Goal: Task Accomplishment & Management: Use online tool/utility

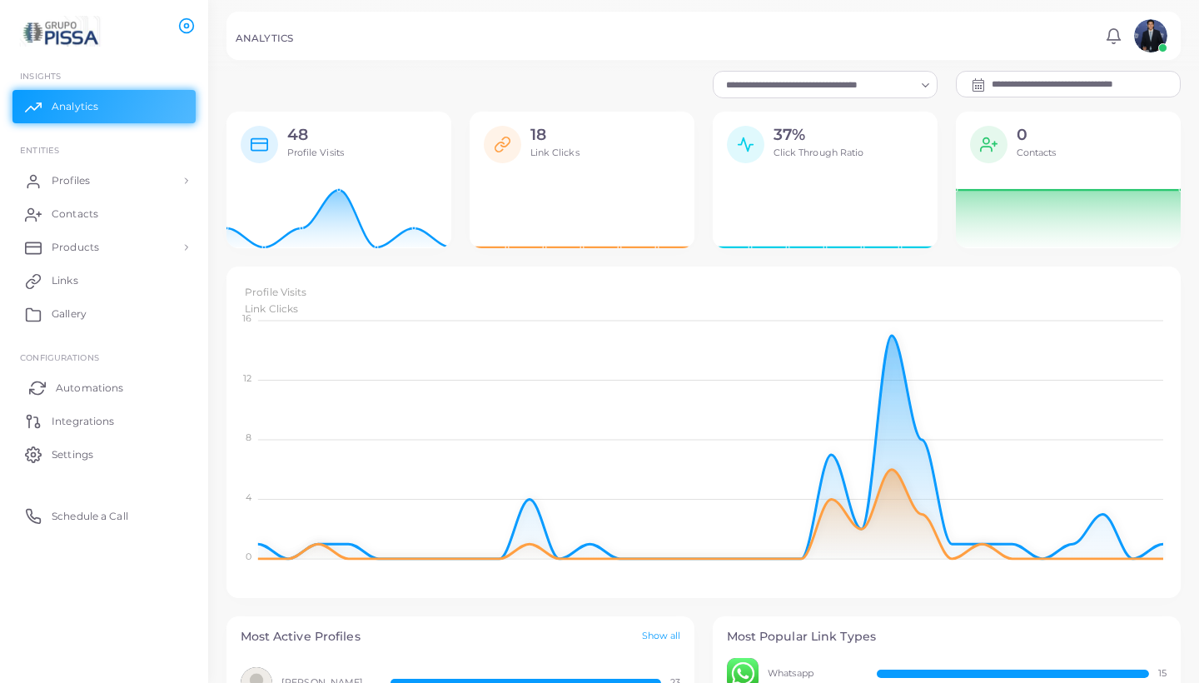
click at [77, 388] on span "Automations" at bounding box center [89, 388] width 67 height 15
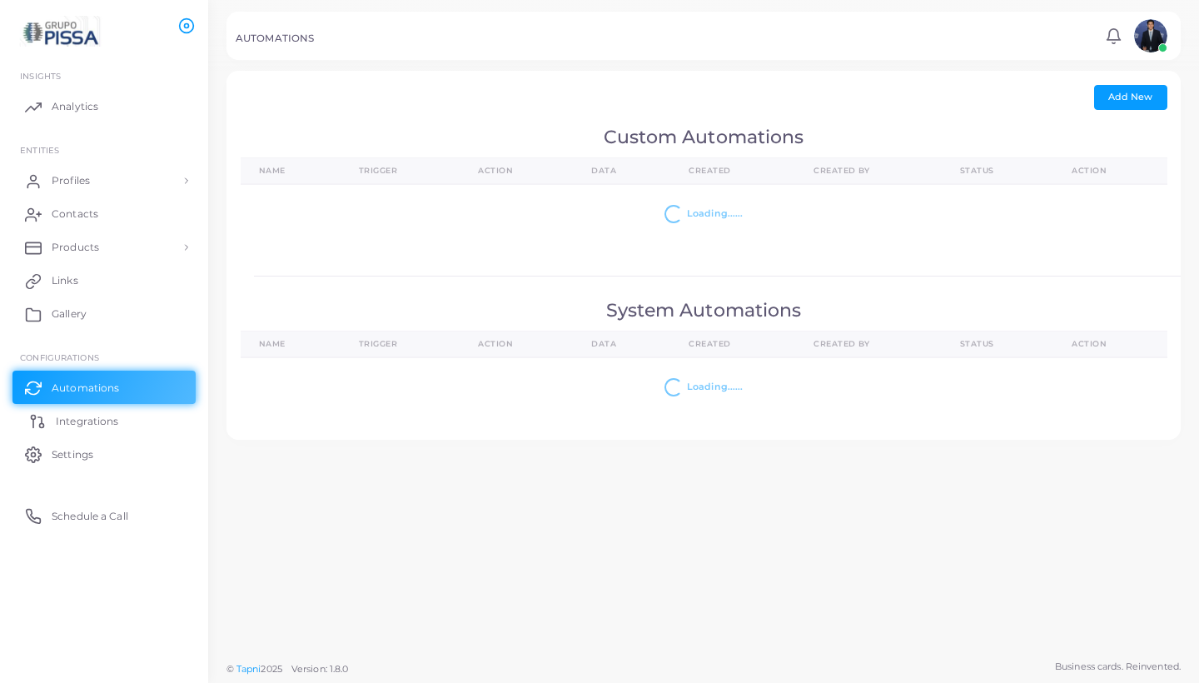
click at [75, 421] on span "Integrations" at bounding box center [87, 421] width 62 height 15
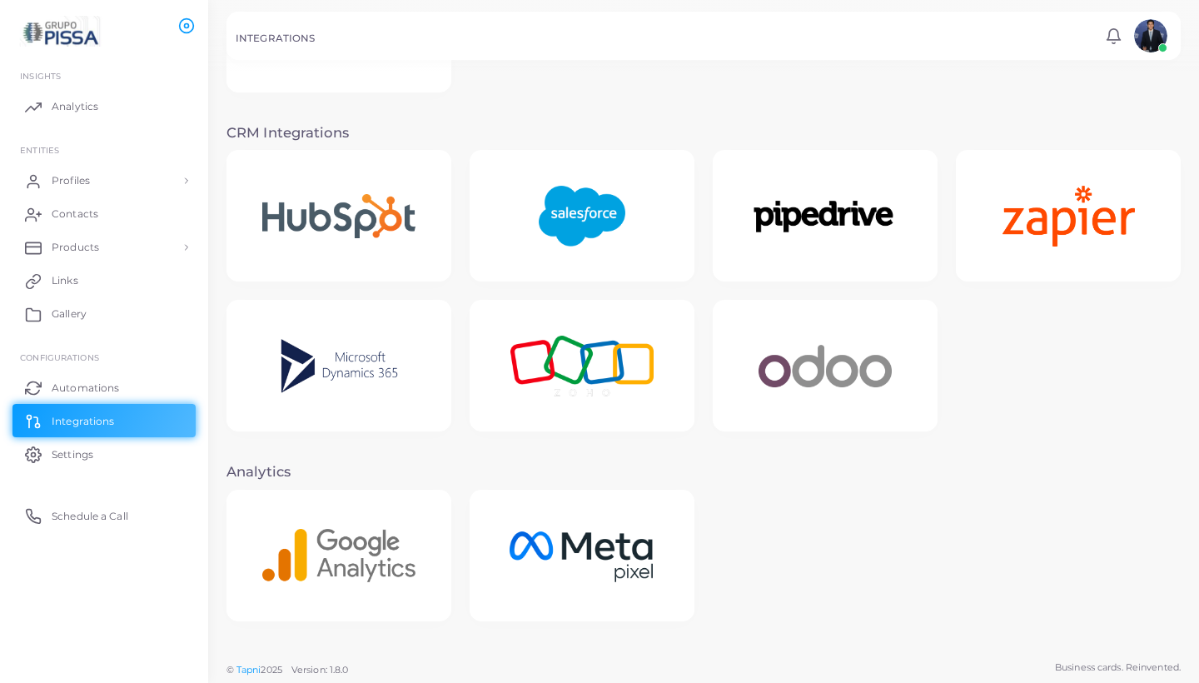
scroll to position [285, 0]
click at [554, 365] on img at bounding box center [582, 367] width 186 height 104
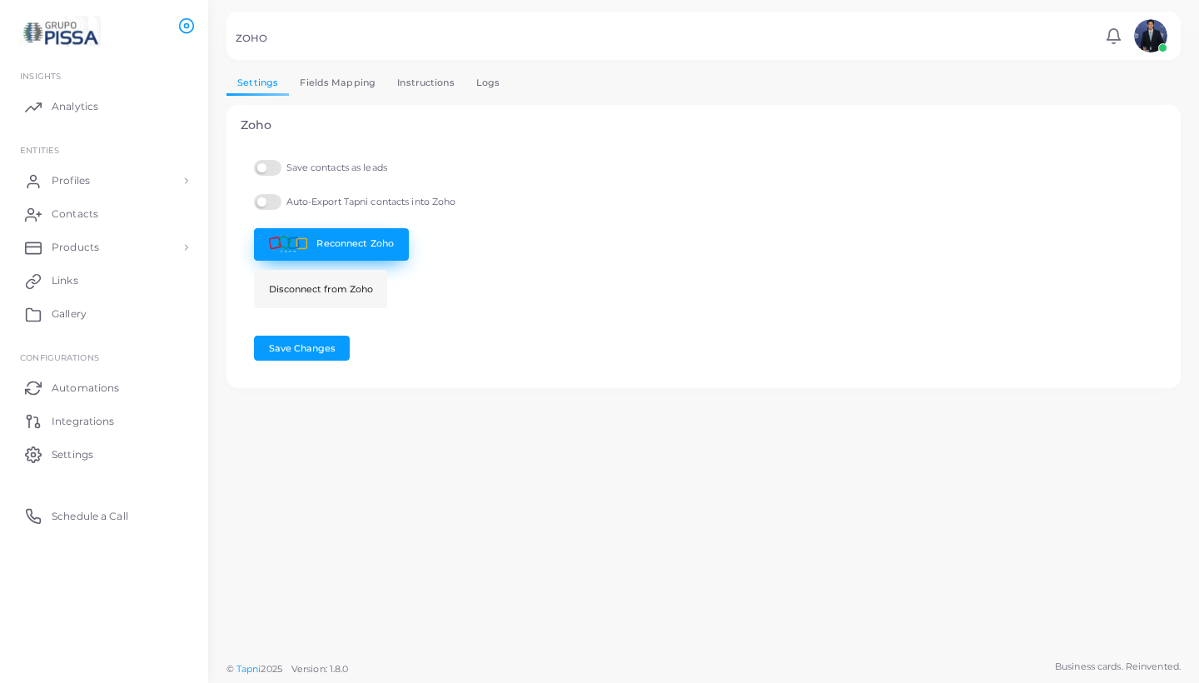
click at [317, 238] on link "Reconnect Zoho" at bounding box center [331, 244] width 155 height 32
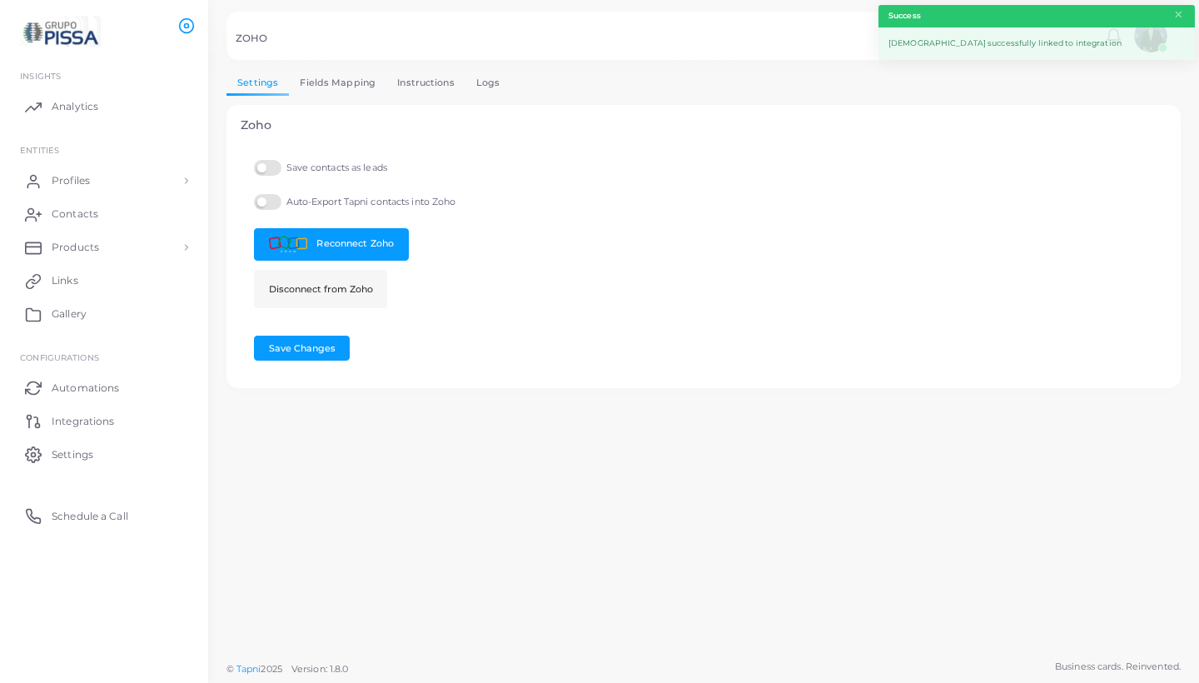
click at [271, 162] on label "Save contacts as leads" at bounding box center [320, 168] width 133 height 16
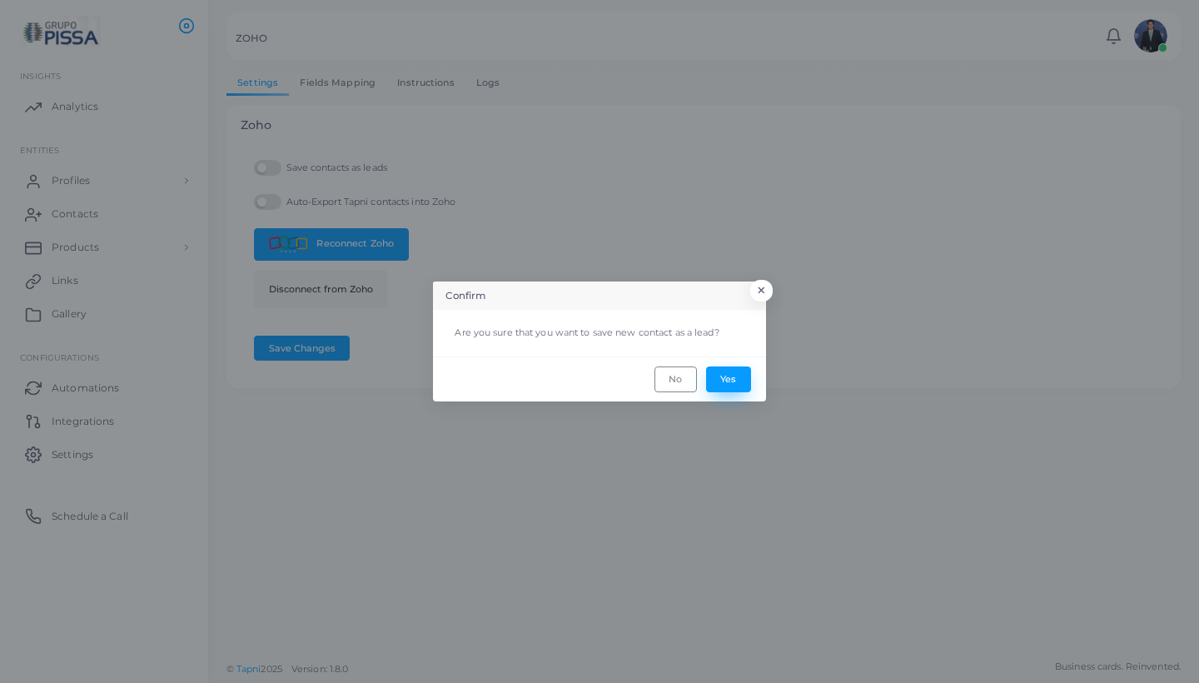
click at [735, 377] on button "Yes" at bounding box center [728, 378] width 45 height 25
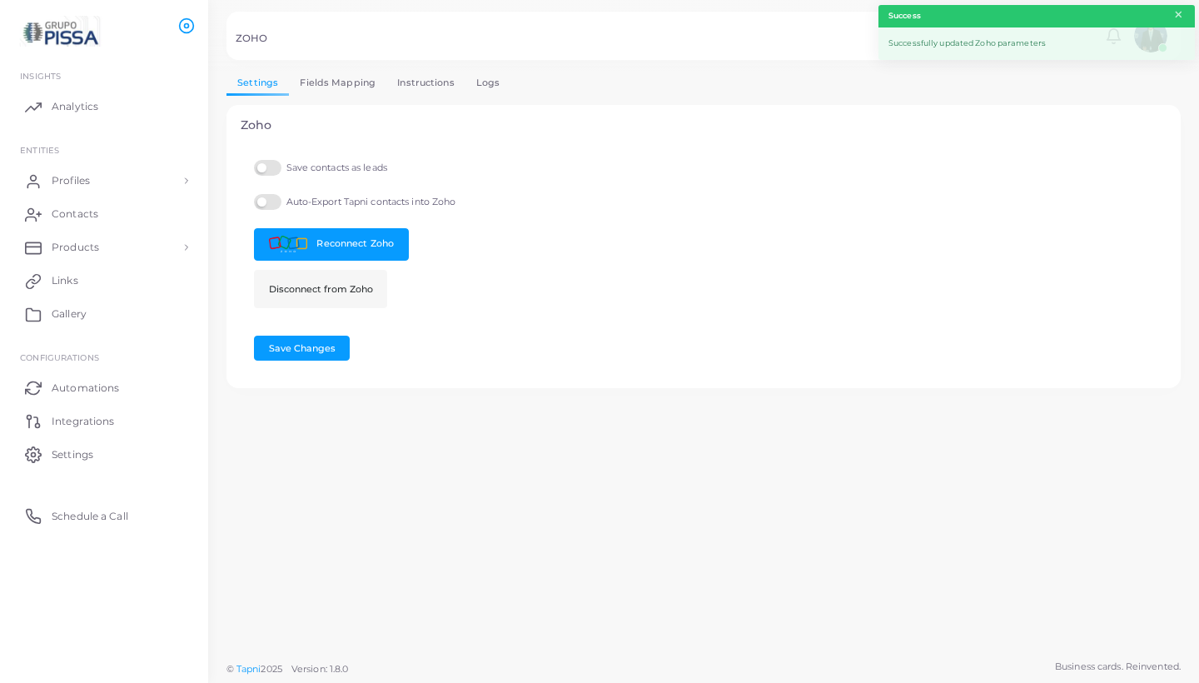
click at [1179, 12] on button "×" at bounding box center [1178, 15] width 11 height 18
